Goal: Use online tool/utility: Utilize a website feature to perform a specific function

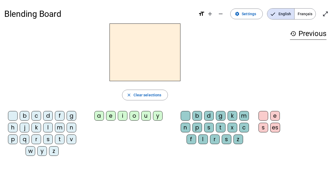
click at [25, 115] on div "b" at bounding box center [25, 116] width 10 height 10
click at [99, 112] on div "a" at bounding box center [99, 116] width 10 height 10
click at [206, 135] on div "l" at bounding box center [203, 139] width 10 height 10
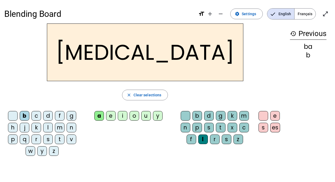
click at [134, 114] on div "o" at bounding box center [135, 116] width 10 height 10
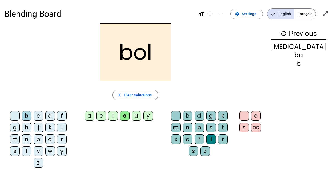
click at [141, 113] on div "u" at bounding box center [137, 116] width 10 height 10
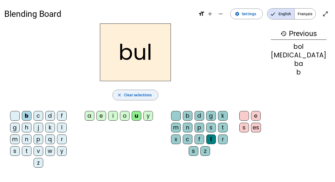
click at [144, 93] on span "Clear selections" at bounding box center [138, 95] width 28 height 6
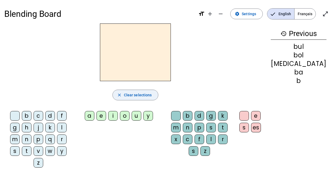
click at [20, 146] on div "s" at bounding box center [15, 151] width 10 height 10
click at [130, 112] on div "o" at bounding box center [125, 116] width 10 height 10
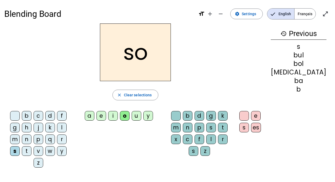
click at [206, 136] on div "l" at bounding box center [211, 139] width 10 height 10
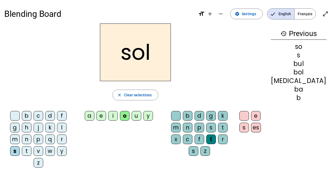
click at [261, 114] on div "e" at bounding box center [256, 116] width 10 height 10
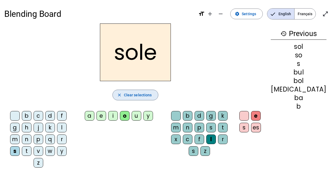
click at [140, 93] on span "Clear selections" at bounding box center [138, 95] width 28 height 6
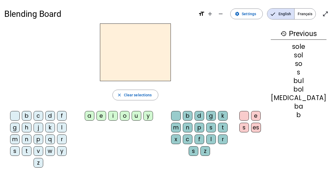
click at [57, 127] on div "l" at bounding box center [62, 128] width 10 height 10
click at [130, 113] on div "o" at bounding box center [125, 116] width 10 height 10
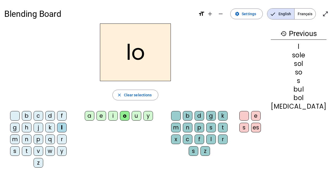
click at [20, 134] on div "m" at bounding box center [15, 139] width 10 height 10
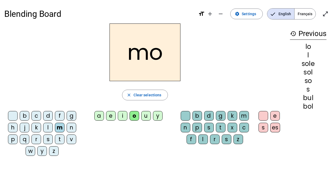
click at [72, 127] on div "n" at bounding box center [72, 128] width 10 height 10
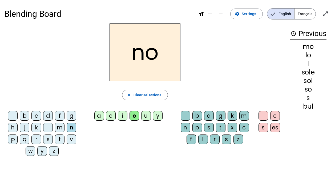
click at [16, 135] on div "p" at bounding box center [13, 139] width 10 height 10
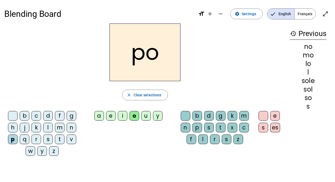
click at [40, 138] on div "r" at bounding box center [36, 139] width 10 height 10
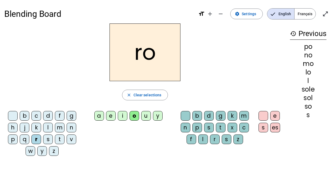
click at [51, 138] on div "s" at bounding box center [48, 139] width 10 height 10
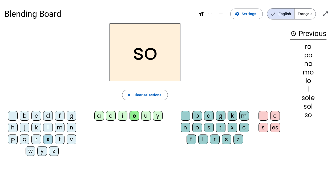
click at [61, 137] on div "t" at bounding box center [60, 139] width 10 height 10
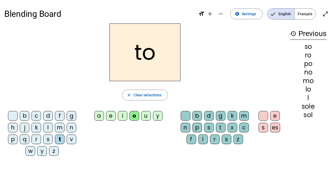
click at [26, 115] on div "b" at bounding box center [25, 116] width 10 height 10
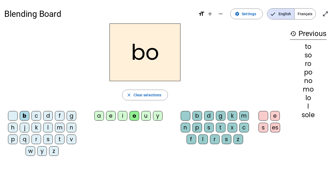
click at [38, 114] on div "c" at bounding box center [36, 116] width 10 height 10
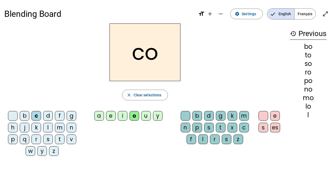
click at [49, 115] on div "d" at bounding box center [48, 116] width 10 height 10
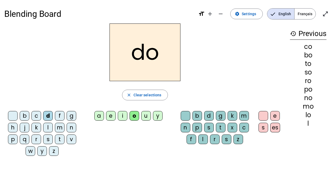
click at [60, 115] on div "f" at bounding box center [60, 116] width 10 height 10
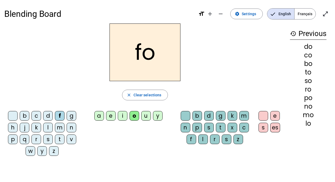
click at [70, 114] on div "g" at bounding box center [72, 116] width 10 height 10
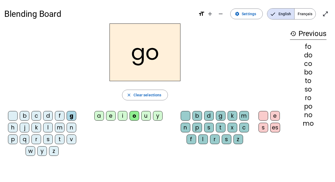
click at [13, 127] on div "h" at bounding box center [13, 128] width 10 height 10
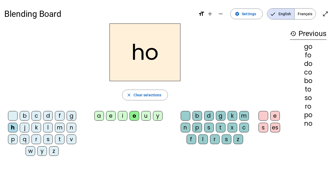
click at [27, 128] on div "j" at bounding box center [25, 128] width 10 height 10
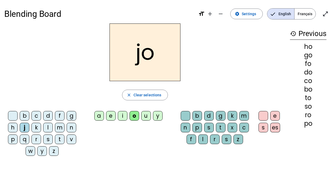
click at [38, 127] on div "k" at bounding box center [36, 128] width 10 height 10
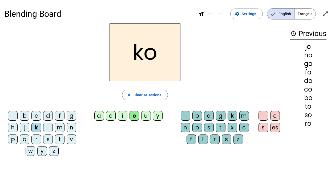
click at [50, 127] on div "l" at bounding box center [48, 128] width 10 height 10
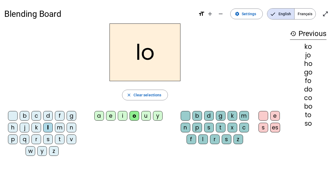
click at [63, 127] on div "m" at bounding box center [60, 128] width 10 height 10
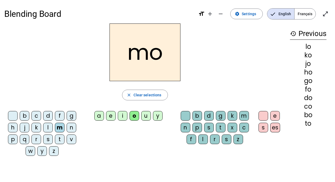
click at [74, 125] on div "n" at bounding box center [72, 128] width 10 height 10
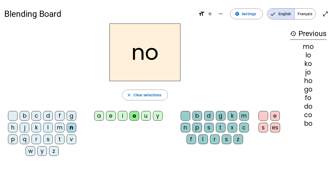
click at [16, 137] on div "p" at bounding box center [13, 139] width 10 height 10
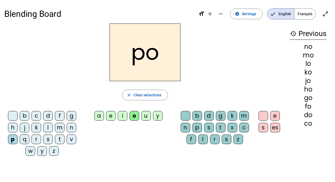
click at [41, 137] on div "r" at bounding box center [36, 139] width 10 height 10
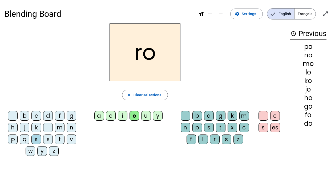
click at [52, 138] on div "s" at bounding box center [48, 139] width 10 height 10
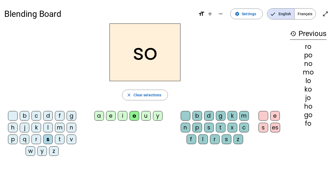
click at [63, 136] on div "t" at bounding box center [60, 139] width 10 height 10
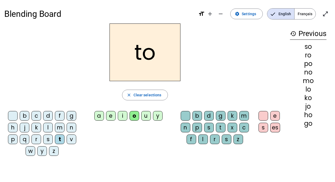
click at [74, 136] on div "v" at bounding box center [72, 139] width 10 height 10
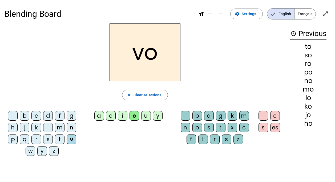
click at [206, 136] on div "l" at bounding box center [203, 139] width 10 height 10
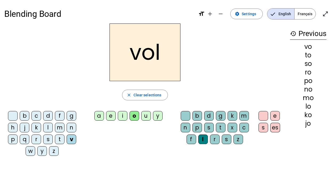
click at [277, 116] on div "e" at bounding box center [275, 116] width 10 height 10
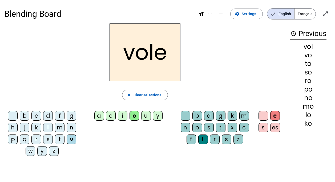
click at [192, 135] on div "f" at bounding box center [192, 139] width 10 height 10
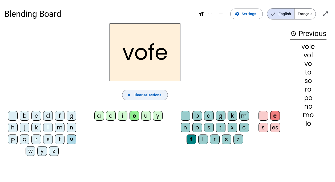
click at [144, 94] on span "Clear selections" at bounding box center [148, 95] width 28 height 6
